Goal: Information Seeking & Learning: Learn about a topic

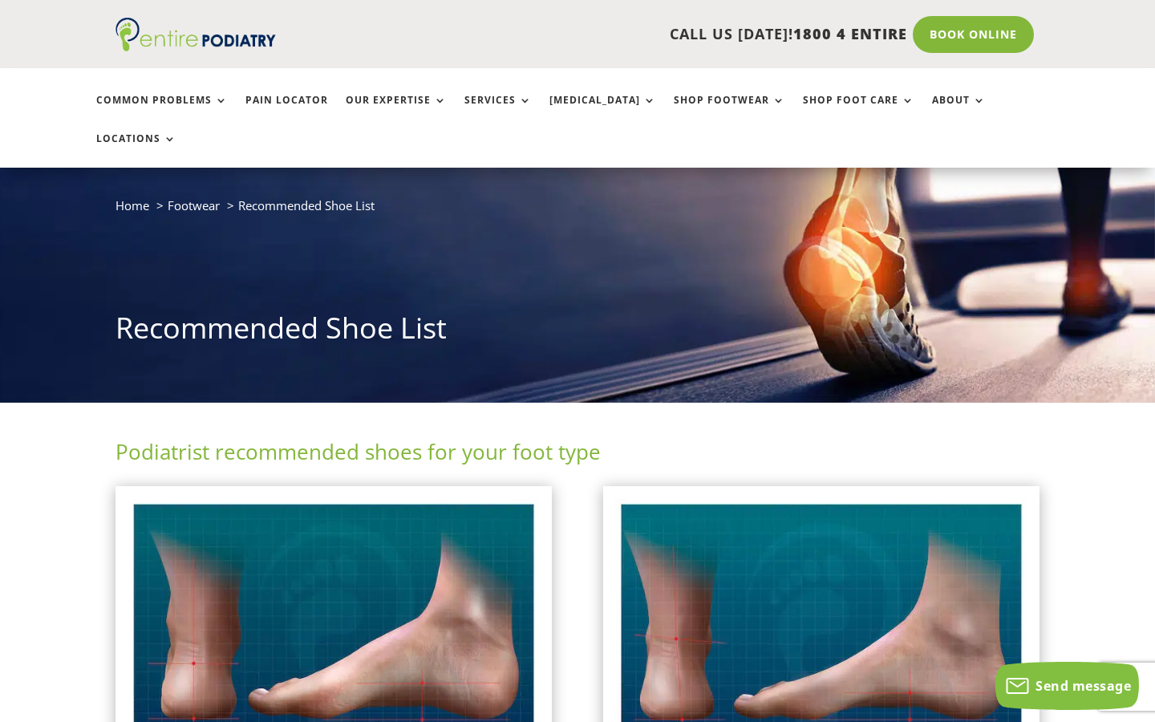
scroll to position [321, 0]
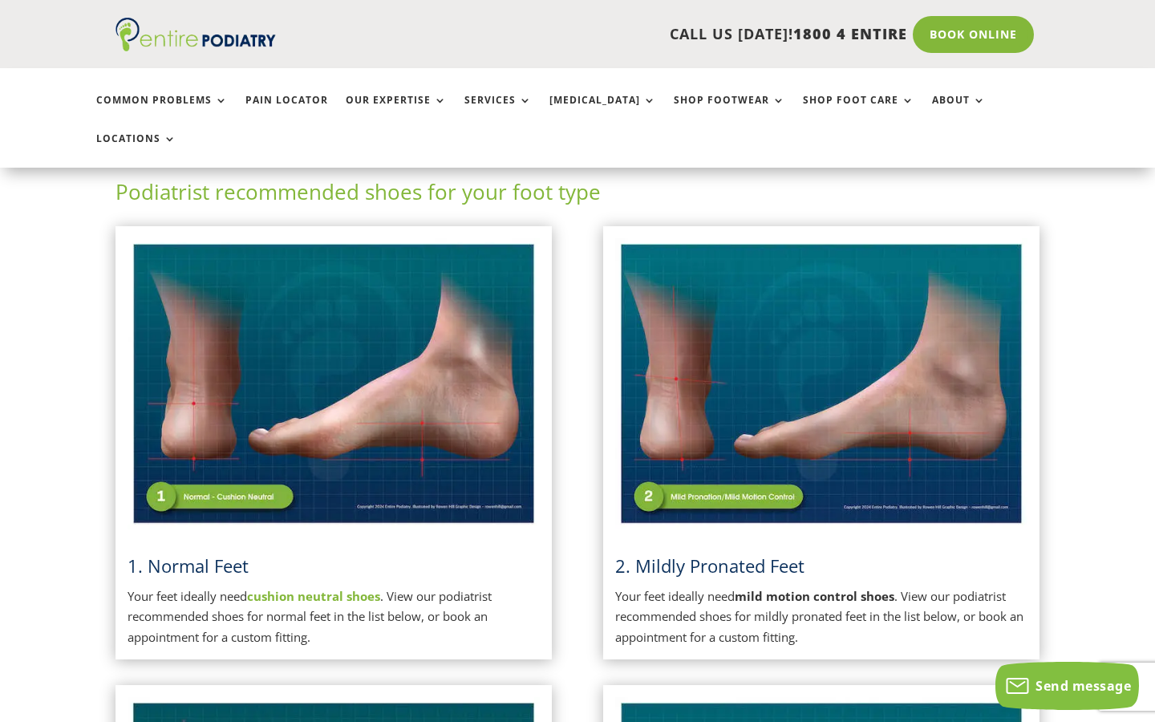
click at [298, 587] on p "Your feet ideally need cushion neutral shoes . View our podiatrist recommended …" at bounding box center [334, 618] width 412 height 62
click at [305, 339] on img at bounding box center [334, 383] width 412 height 291
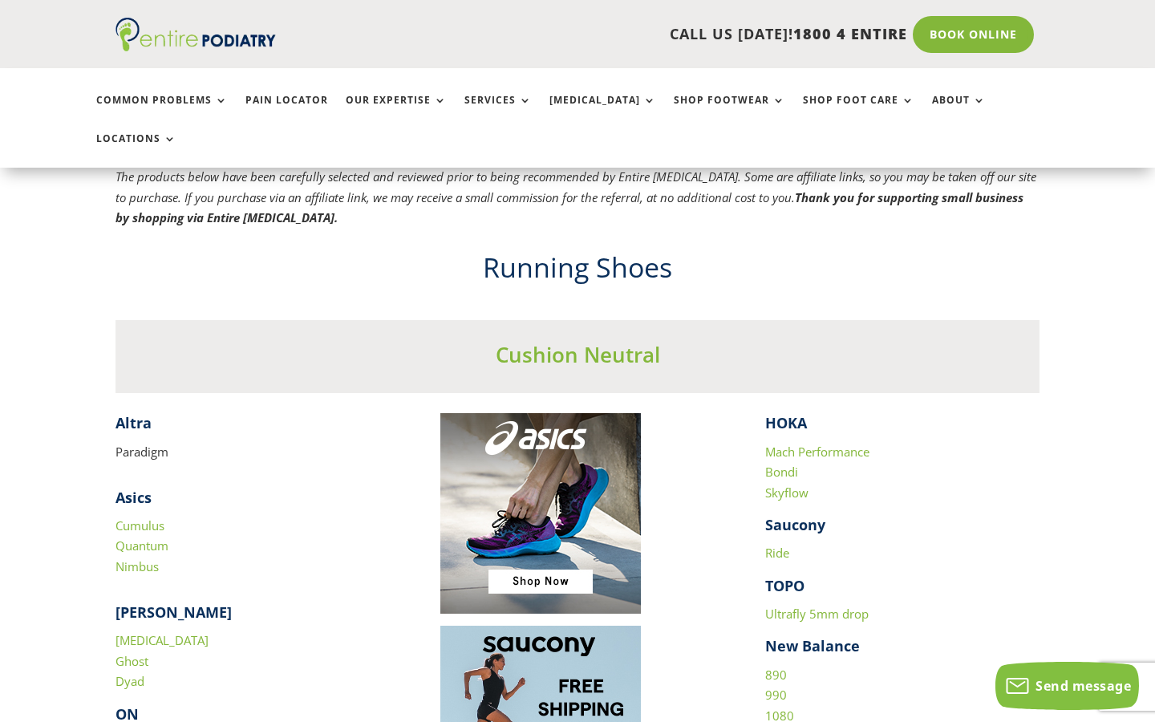
scroll to position [1548, 0]
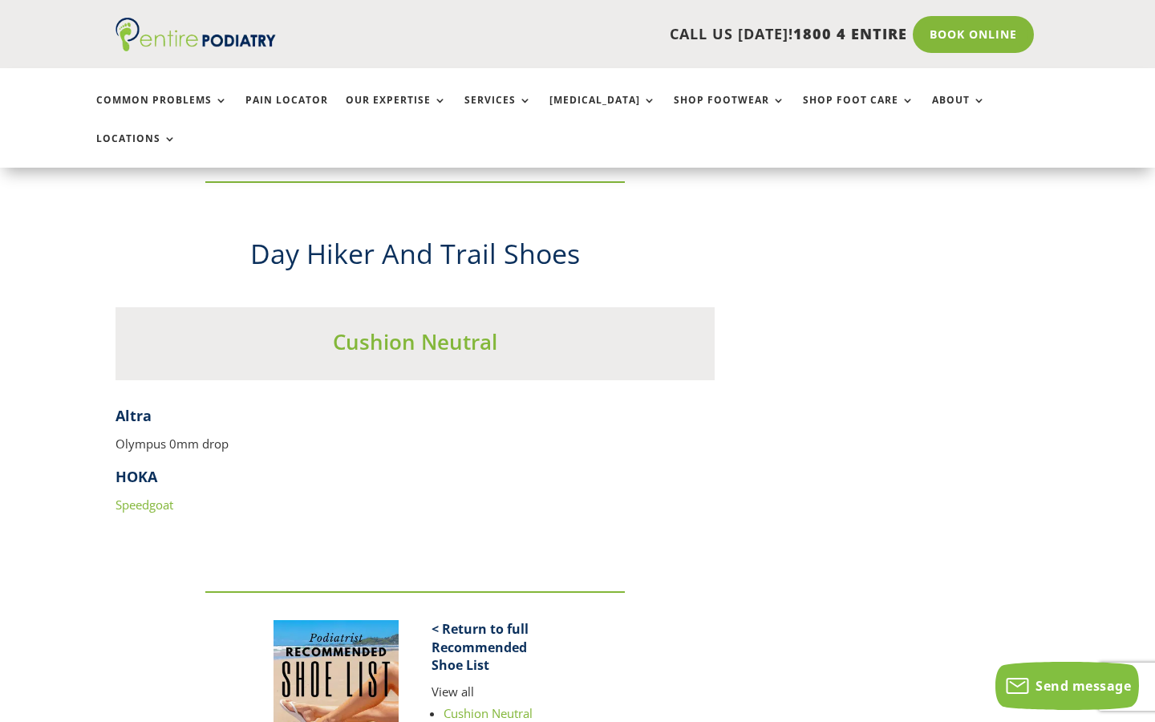
scroll to position [1824, 0]
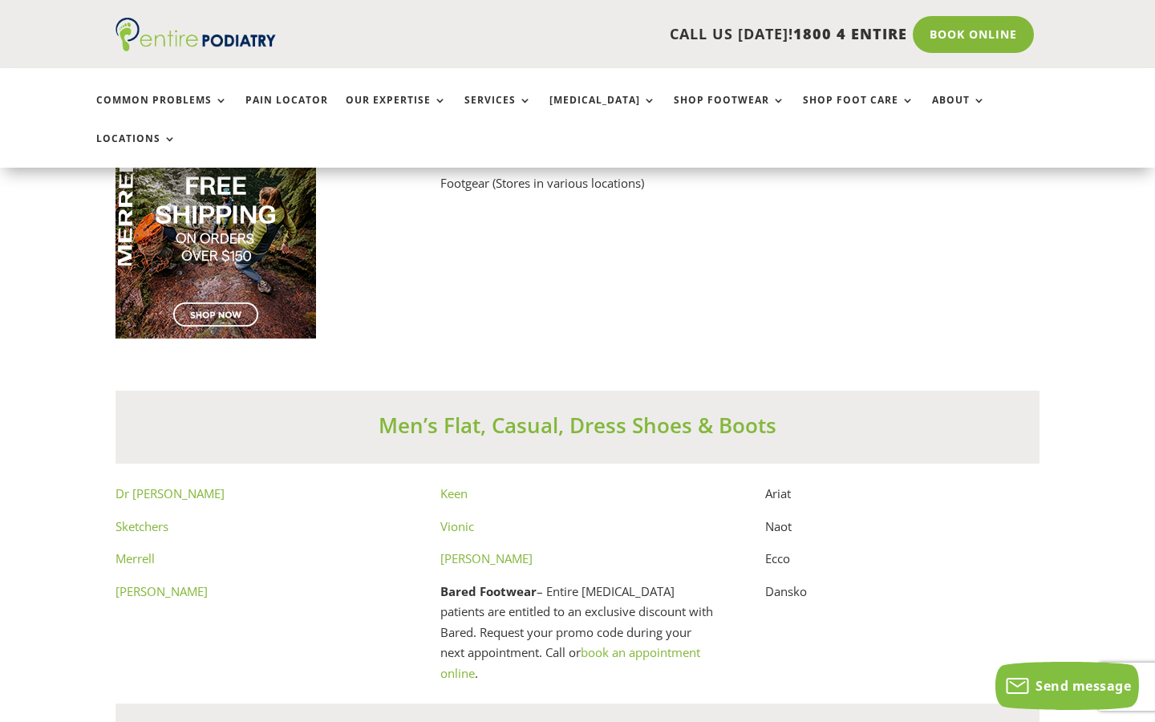
scroll to position [8499, 0]
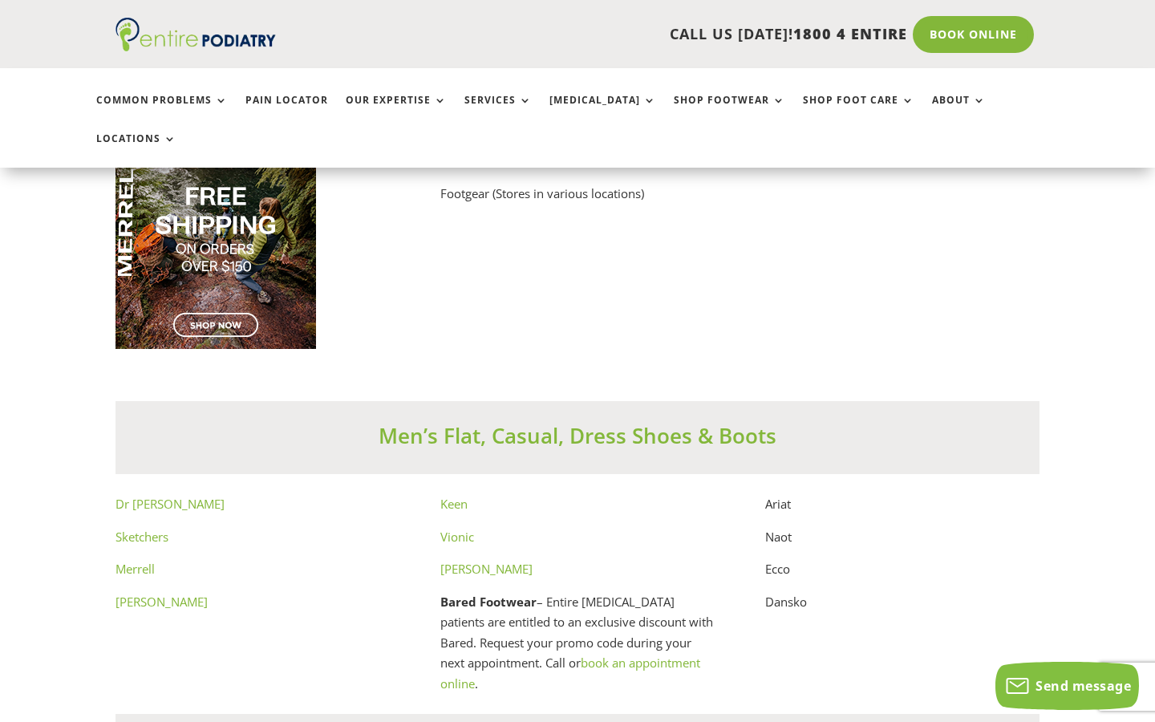
click at [134, 561] on link "Merrell" at bounding box center [135, 569] width 39 height 16
